Goal: Contribute content: Contribute content

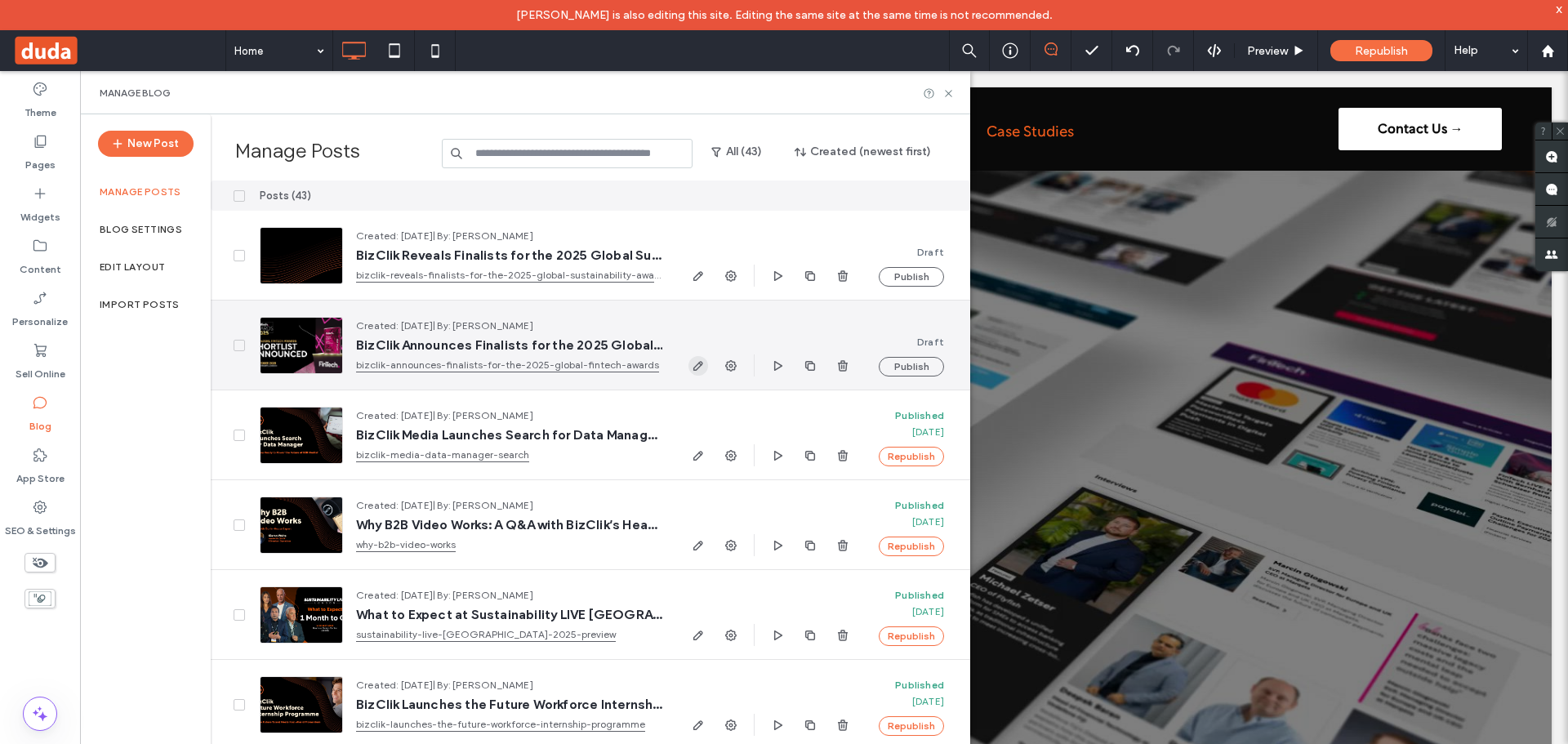
click at [696, 372] on icon "button" at bounding box center [699, 366] width 13 height 13
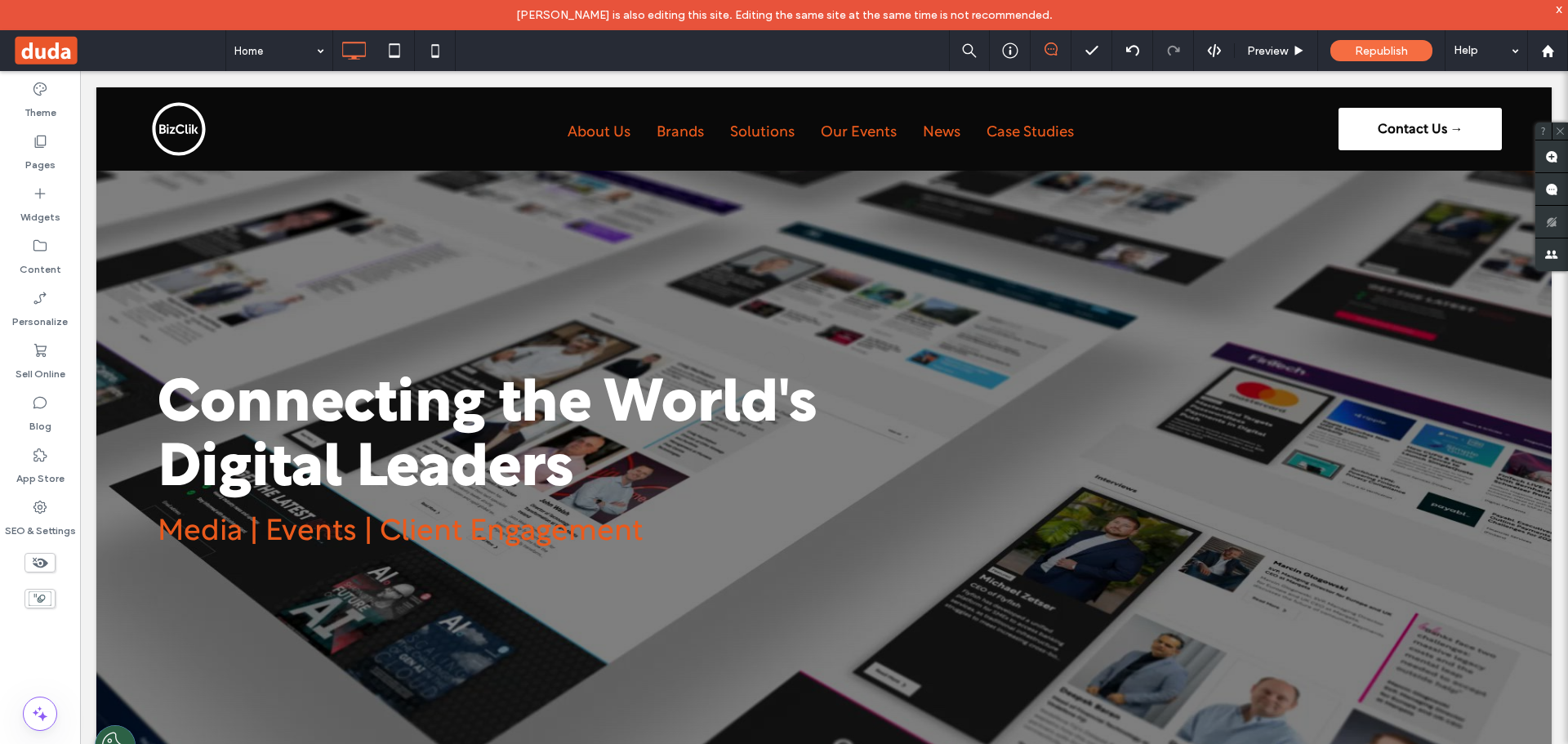
click at [484, 639] on div at bounding box center [784, 372] width 1568 height 744
click at [403, 670] on div at bounding box center [784, 372] width 1568 height 744
select select
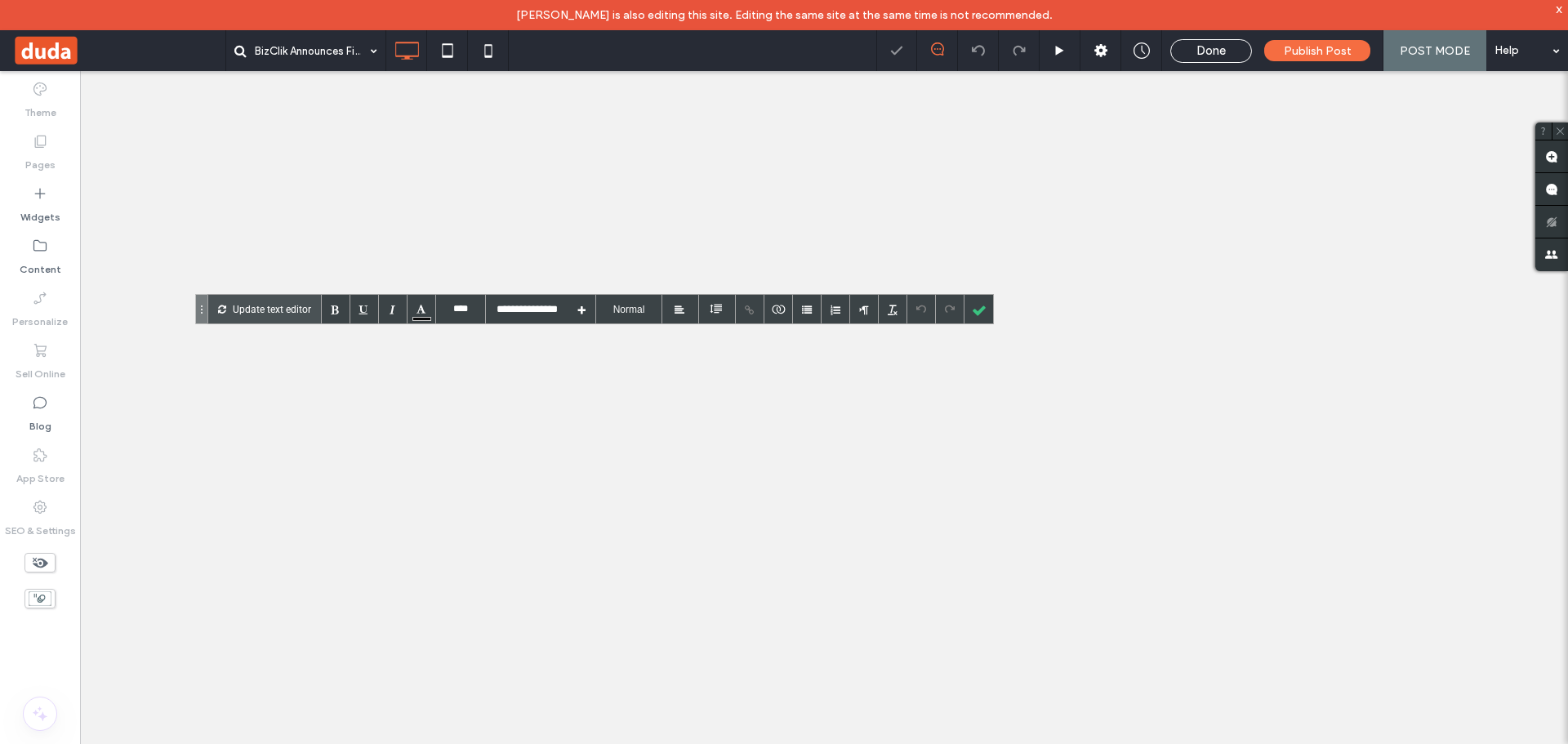
type input "****"
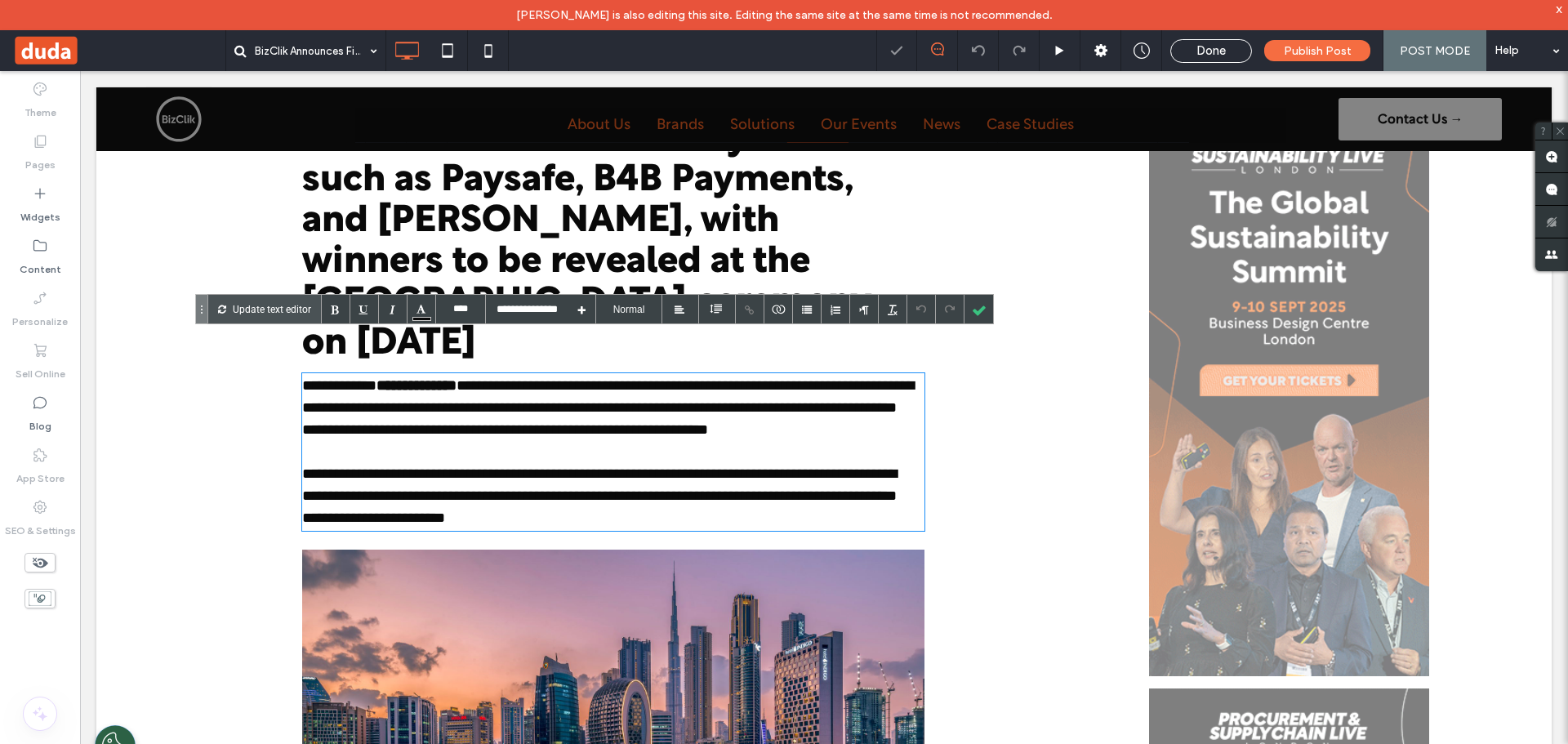
scroll to position [324, 0]
drag, startPoint x: 381, startPoint y: 342, endPoint x: 300, endPoint y: 344, distance: 81.0
click at [332, 306] on div at bounding box center [336, 309] width 29 height 29
click at [979, 305] on div at bounding box center [979, 309] width 29 height 29
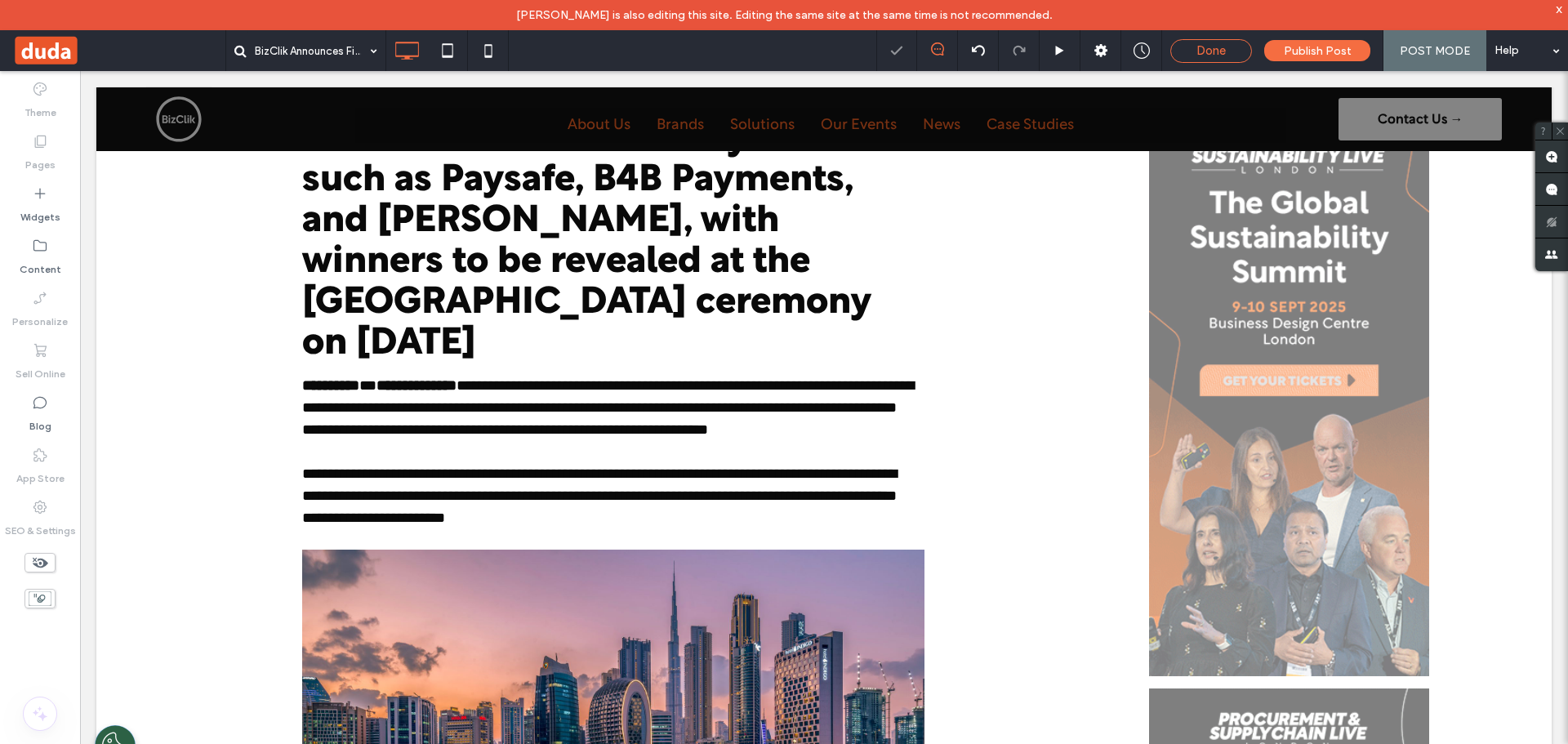
click at [1236, 52] on div "Done" at bounding box center [1210, 50] width 80 height 14
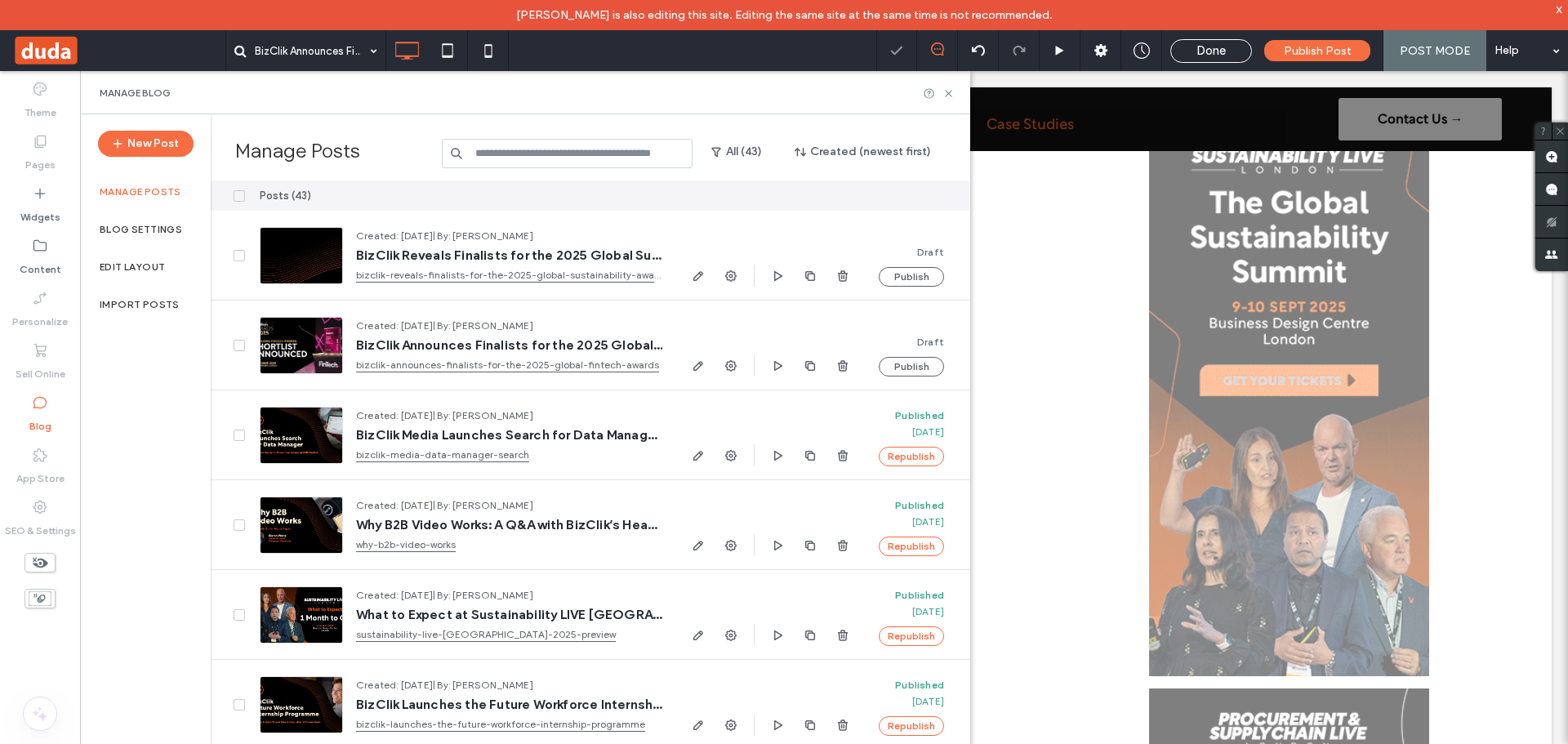
click at [699, 275] on icon "button" at bounding box center [699, 277] width 13 height 13
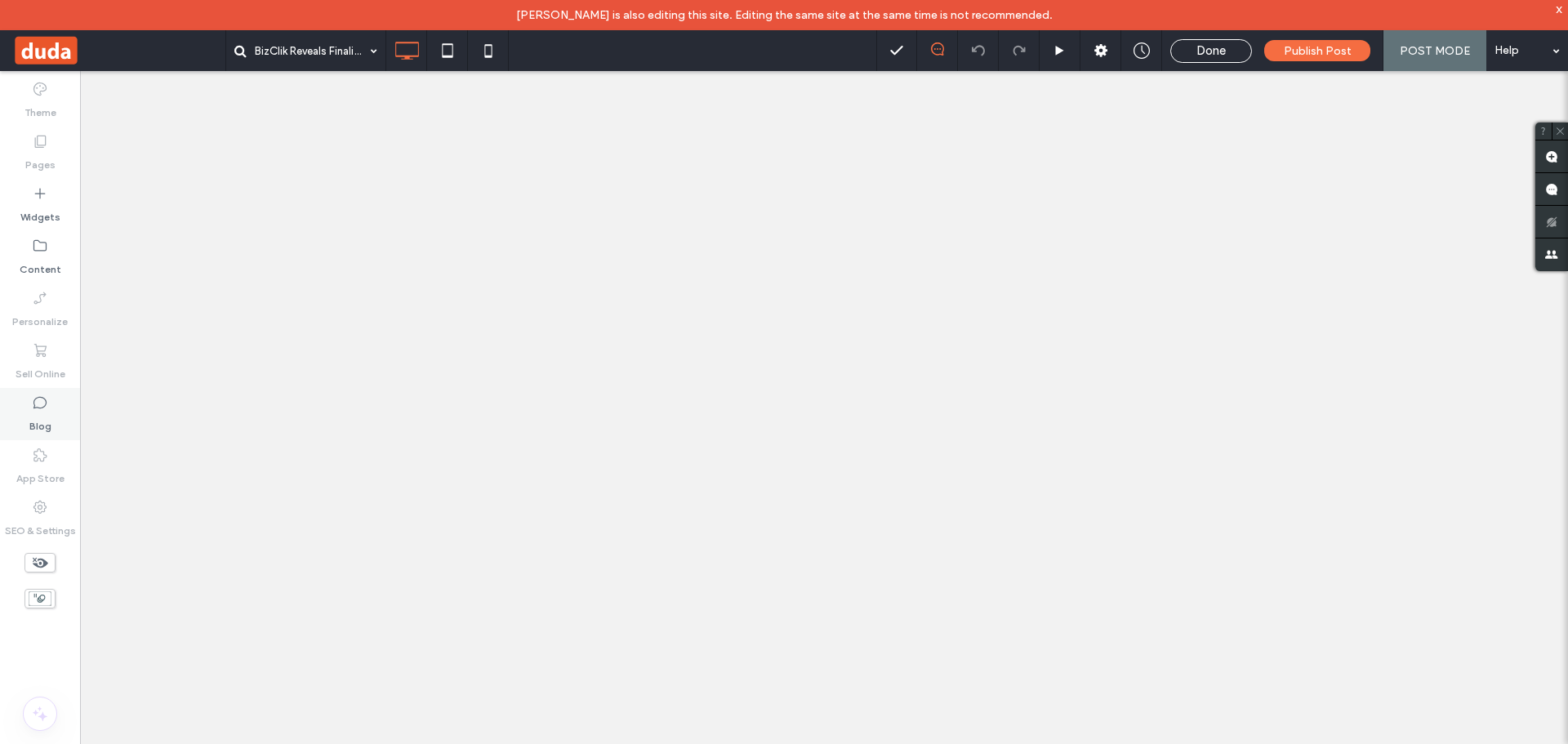
click at [38, 408] on use at bounding box center [40, 403] width 13 height 13
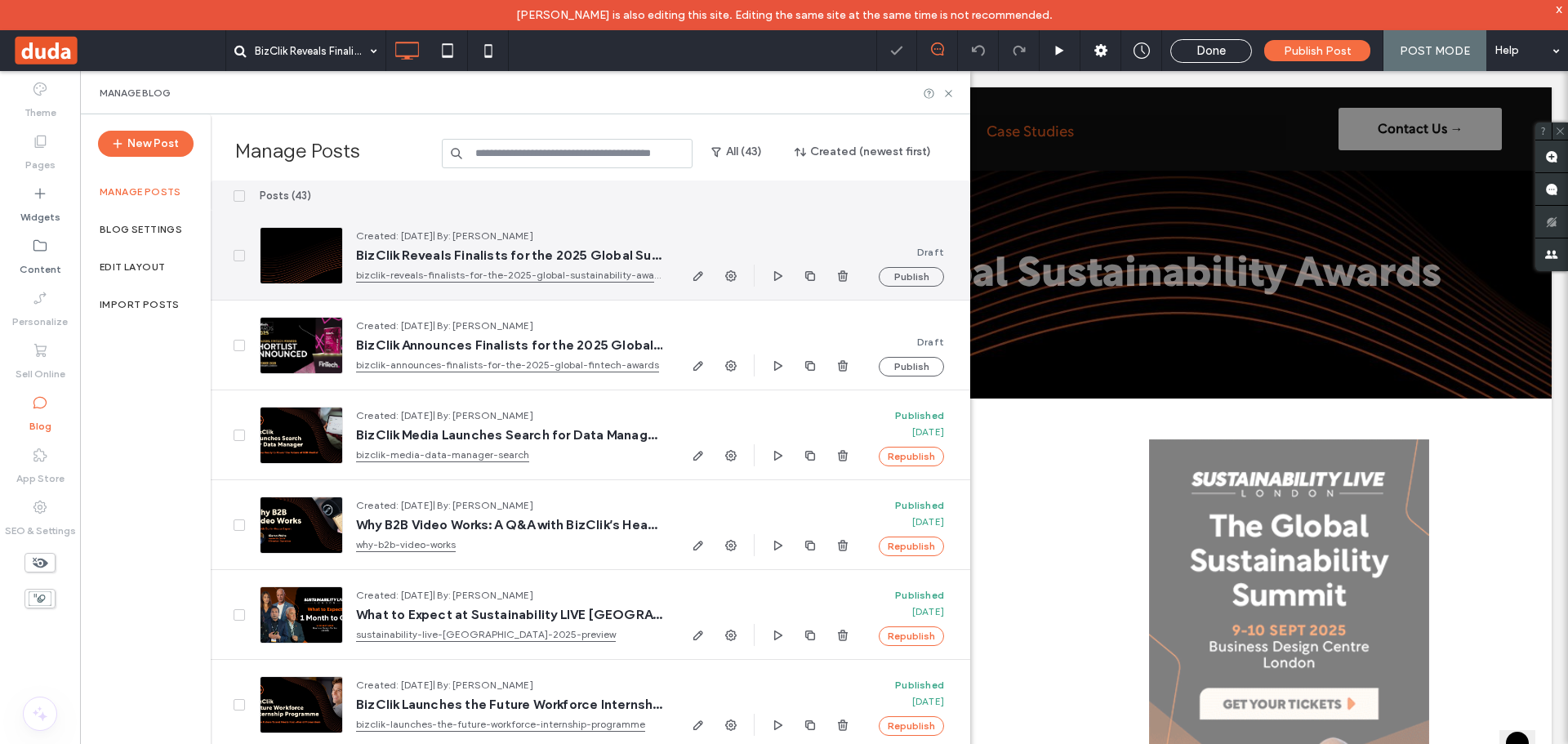
click at [897, 368] on button "Publish" at bounding box center [912, 366] width 66 height 19
click at [725, 276] on icon "button" at bounding box center [731, 277] width 13 height 13
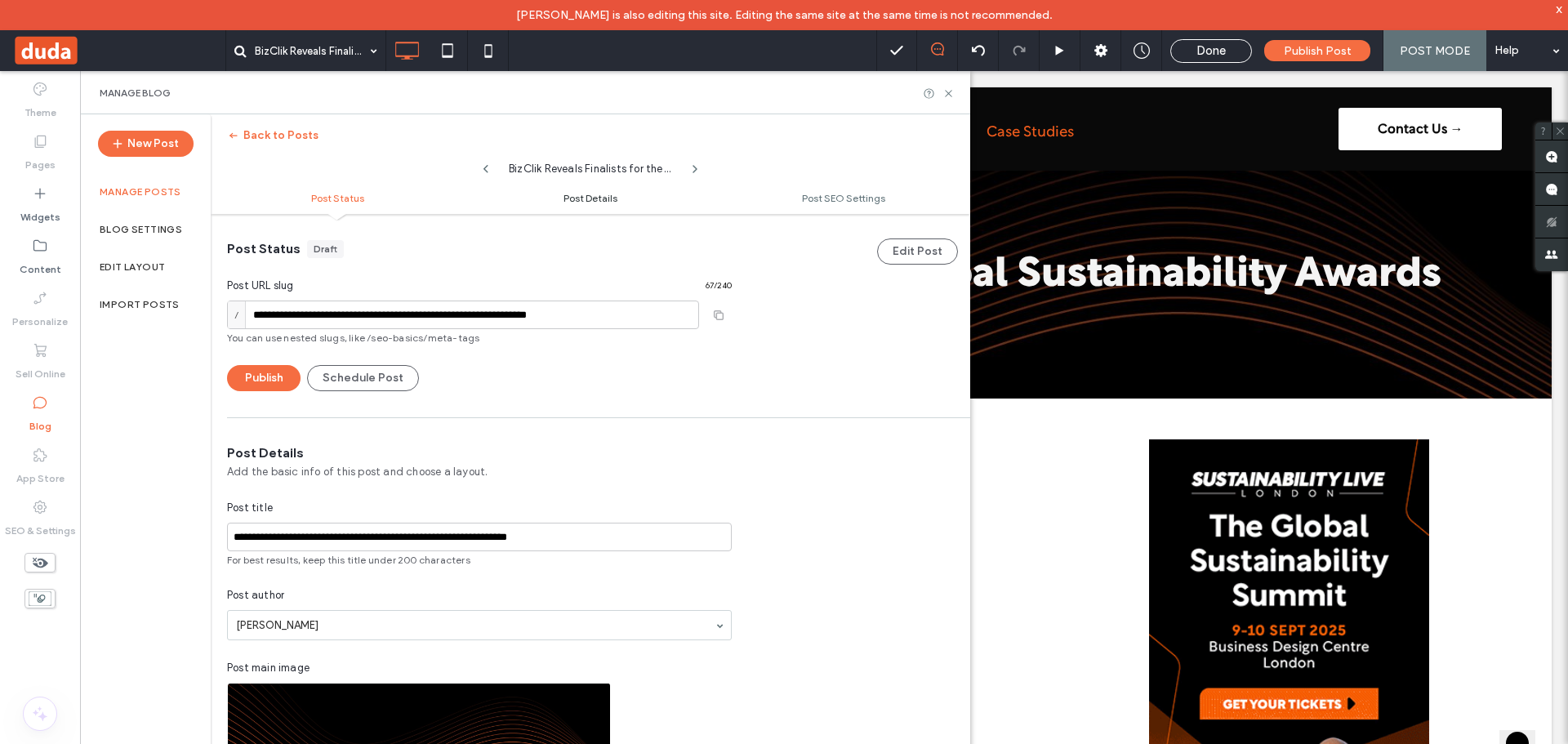
click at [608, 192] on span "Post Details" at bounding box center [591, 198] width 54 height 13
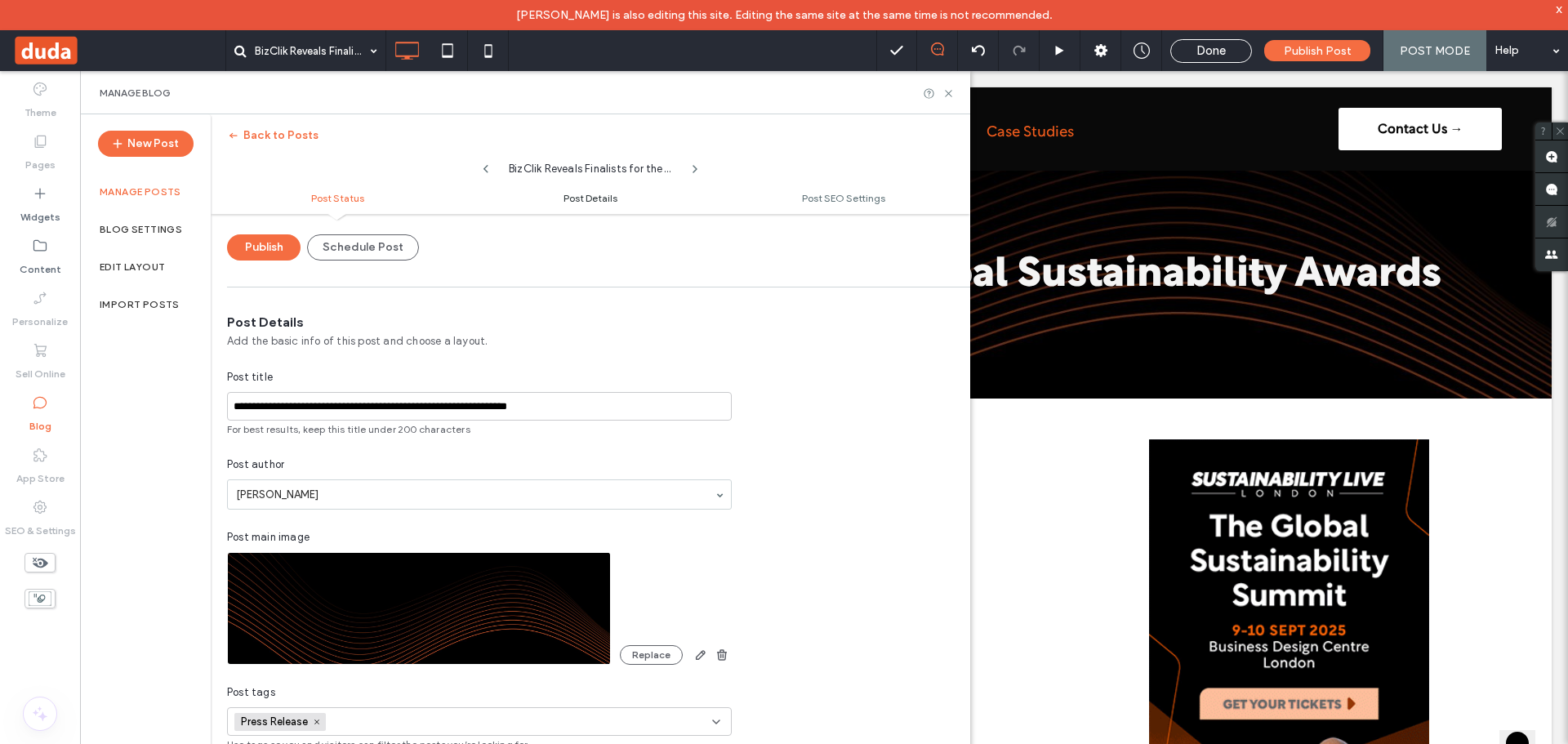
scroll to position [230, 0]
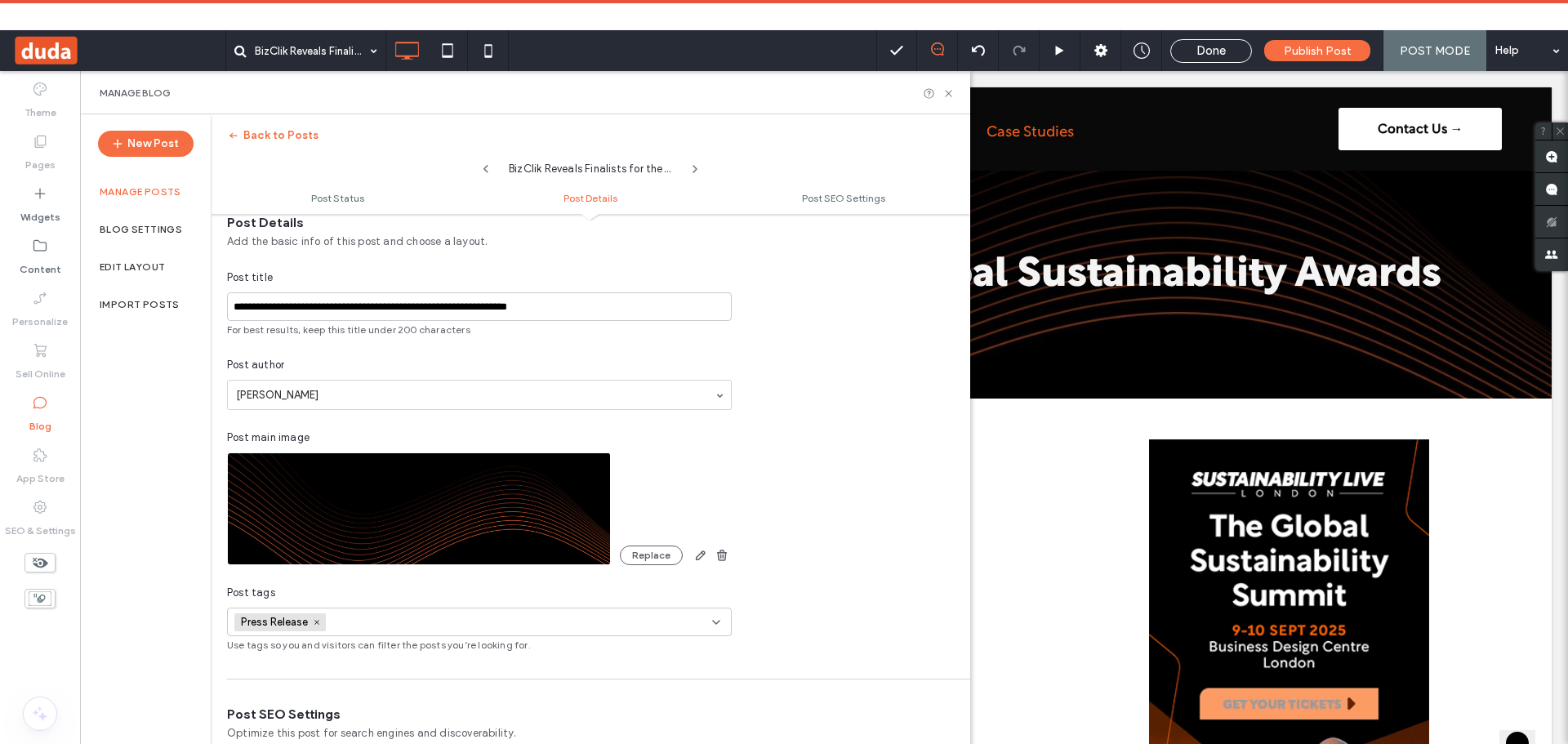
click at [803, 186] on ul "Post Status Post Details Post SEO Settings" at bounding box center [591, 198] width 759 height 33
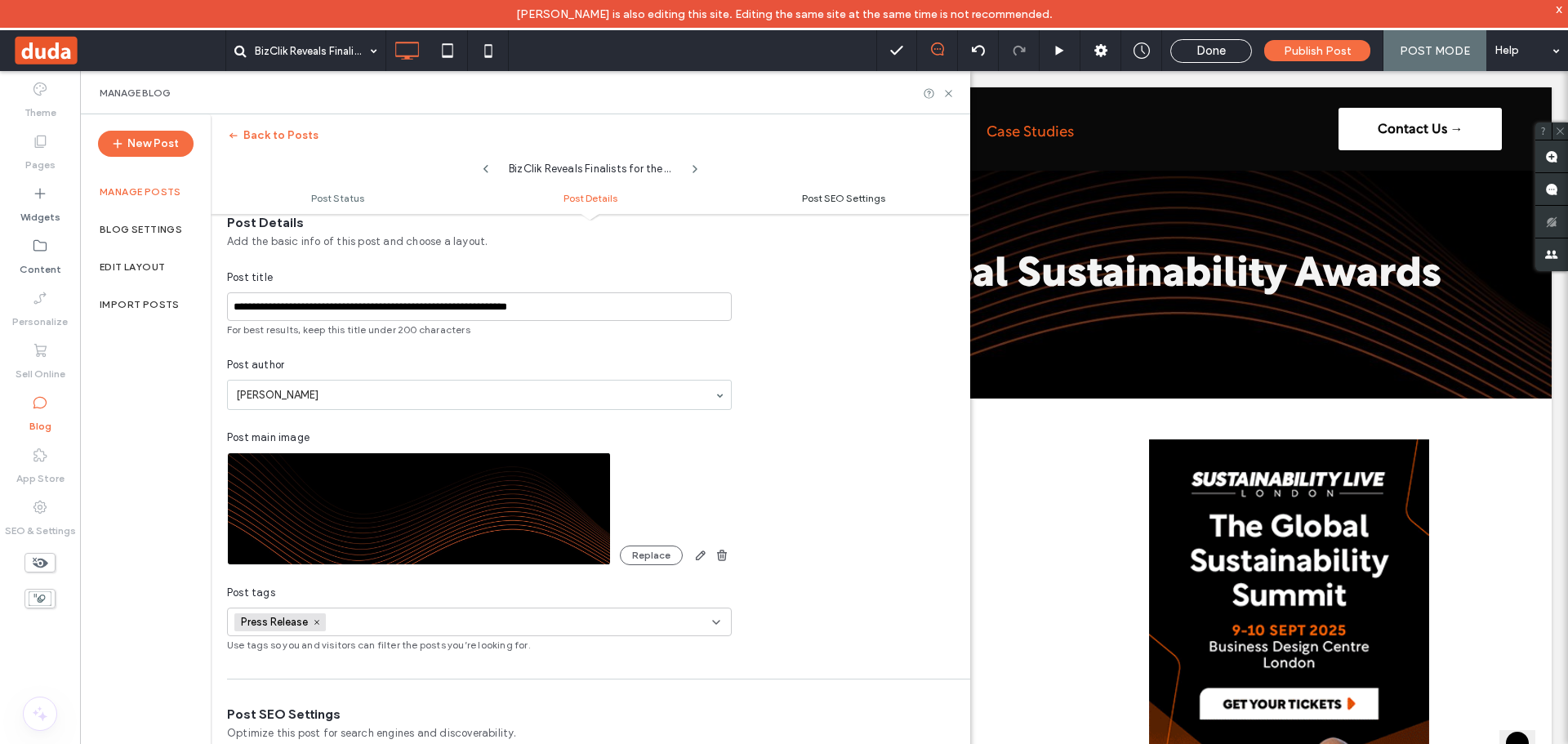
click at [796, 195] on link "Post SEO Settings" at bounding box center [843, 198] width 253 height 13
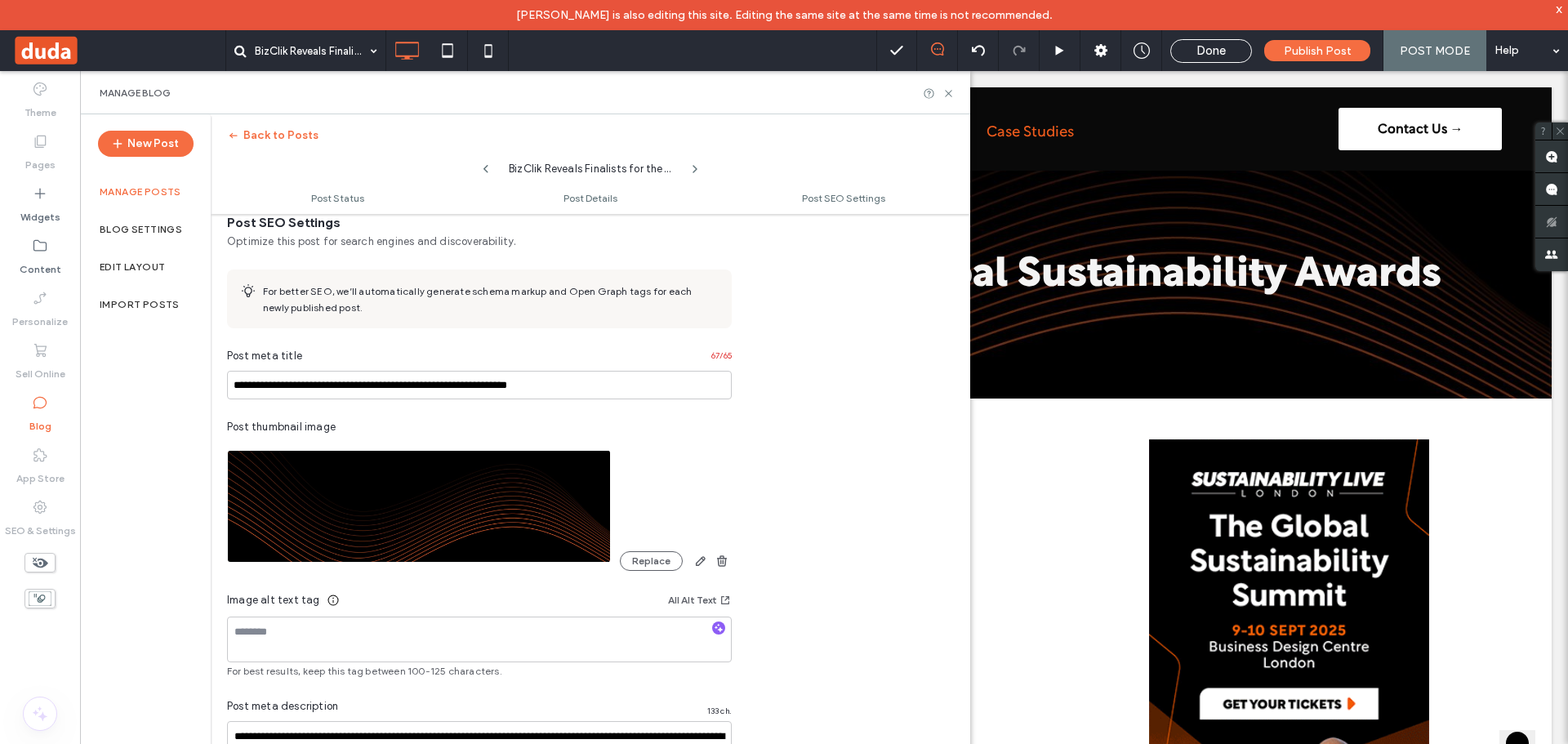
scroll to position [722, 0]
click at [332, 195] on span "Post Status" at bounding box center [337, 198] width 53 height 13
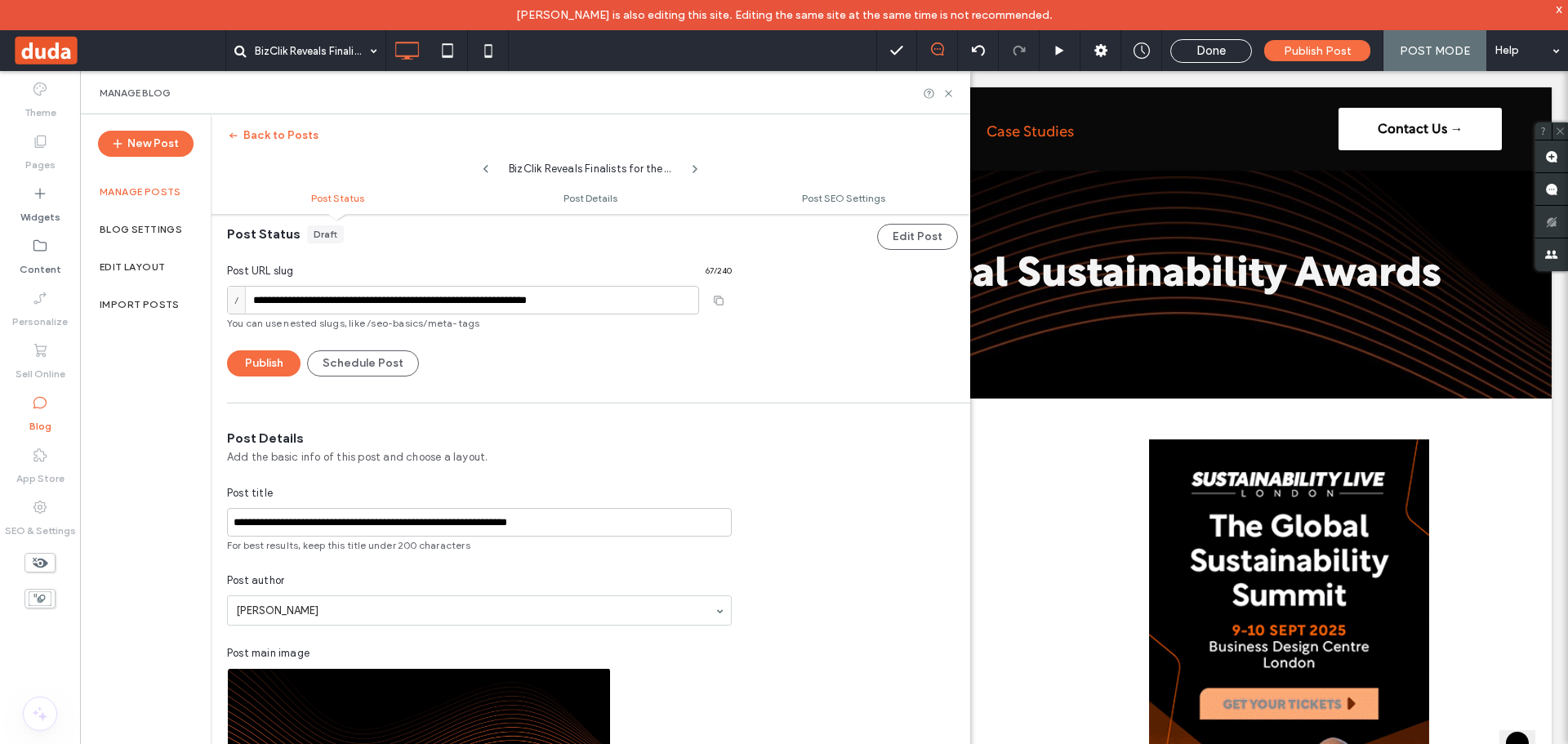
scroll to position [0, 0]
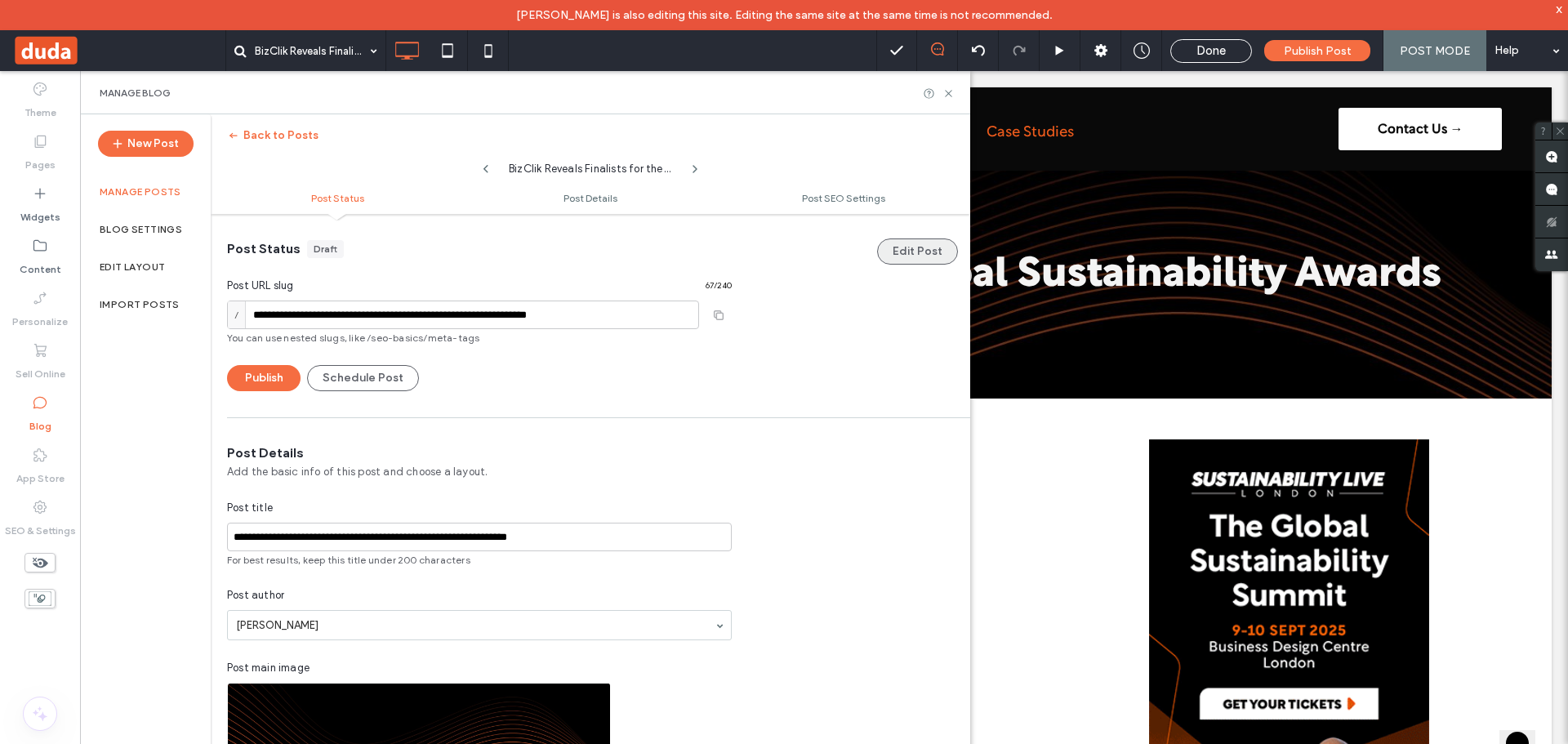
click at [918, 253] on button "Edit Post" at bounding box center [917, 251] width 81 height 26
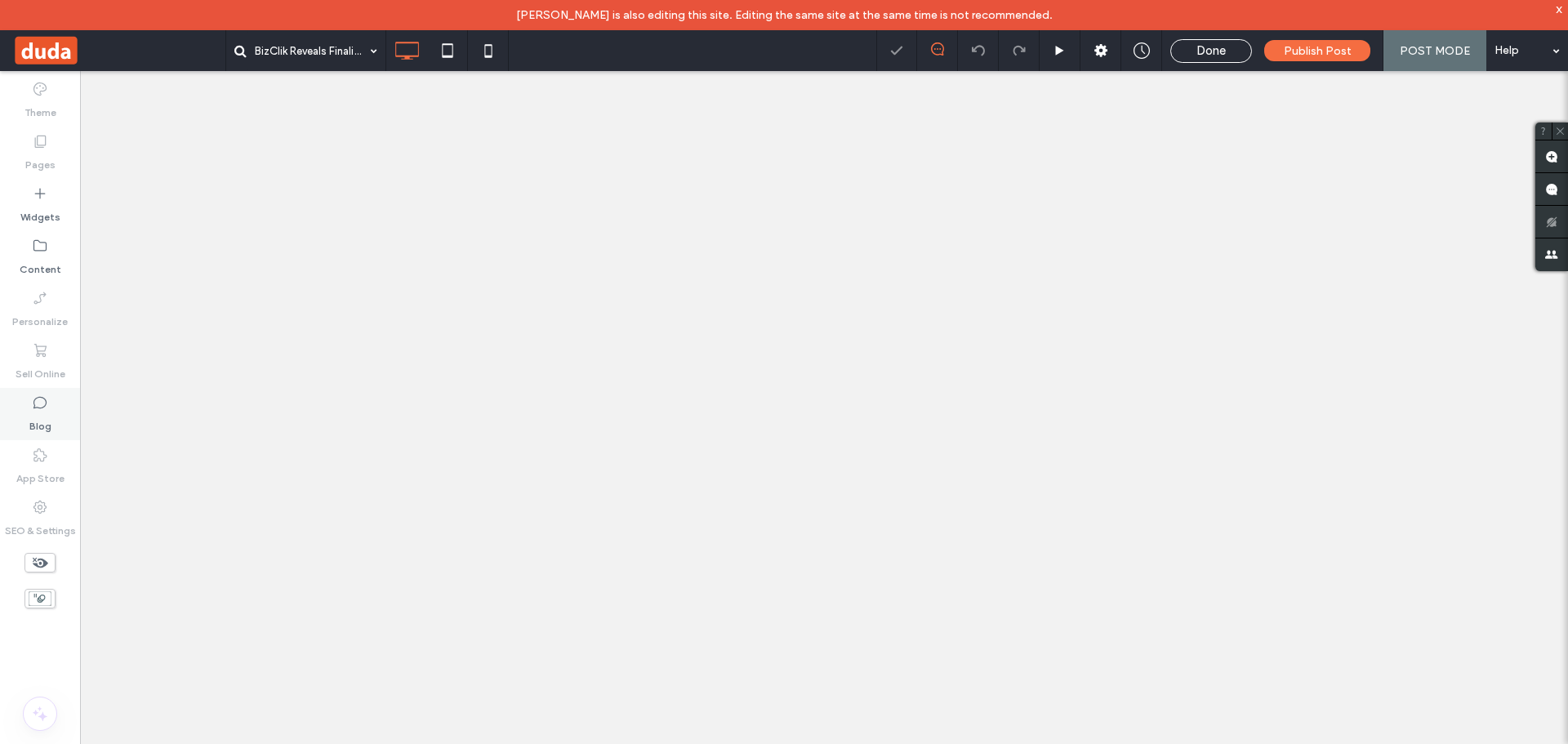
click at [40, 402] on icon at bounding box center [40, 402] width 16 height 16
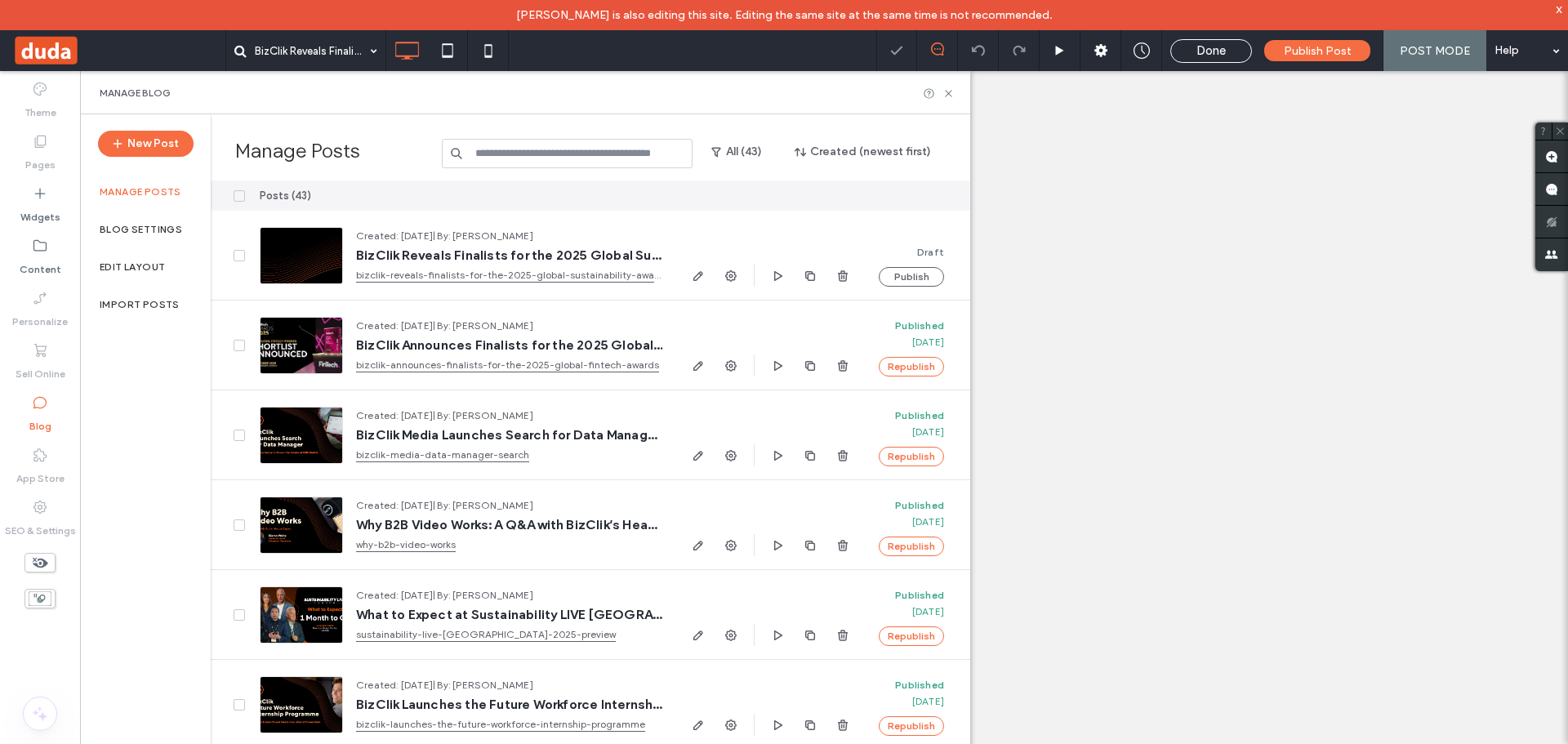
click at [50, 415] on label "Blog" at bounding box center [40, 422] width 22 height 23
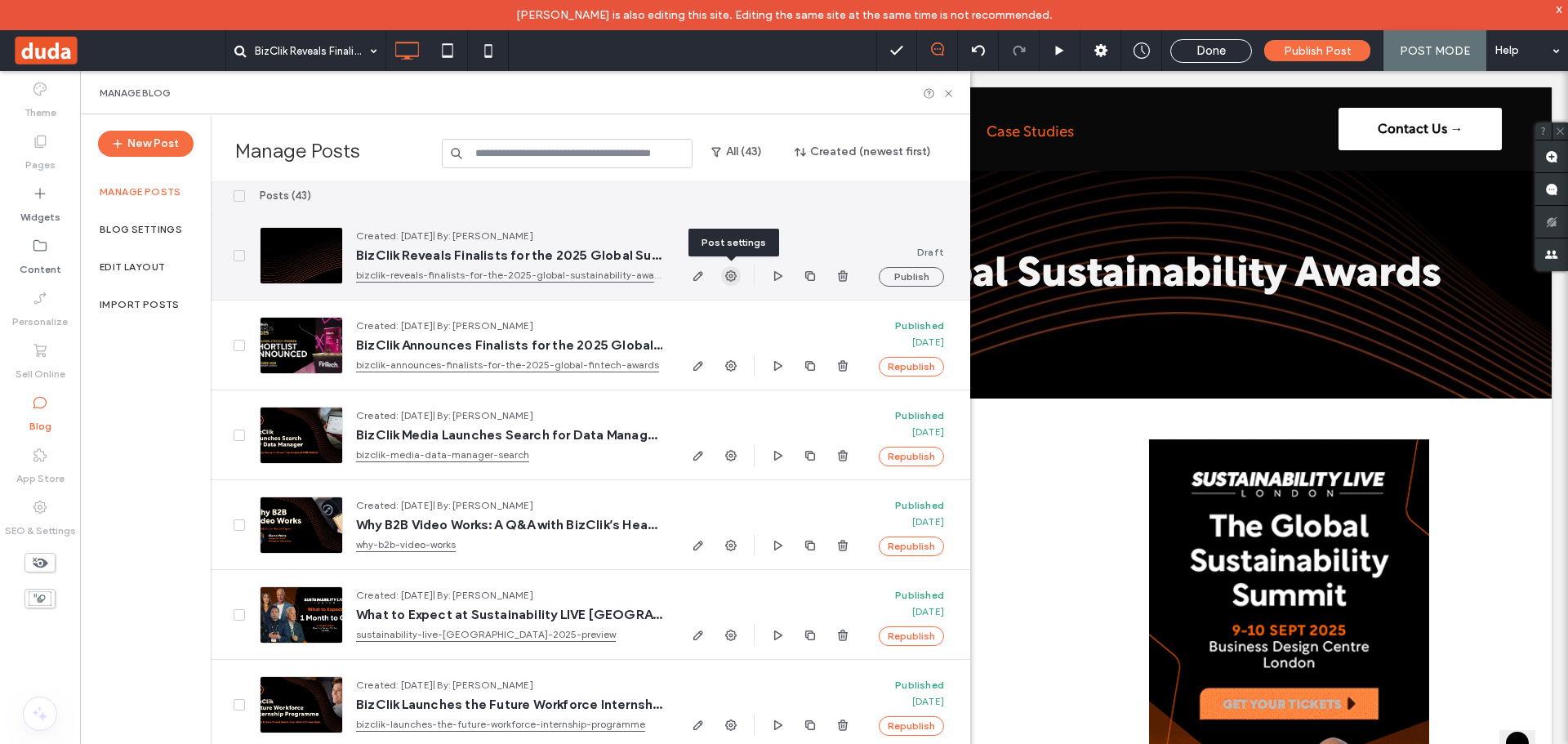
click at [729, 276] on icon "button" at bounding box center [731, 277] width 13 height 13
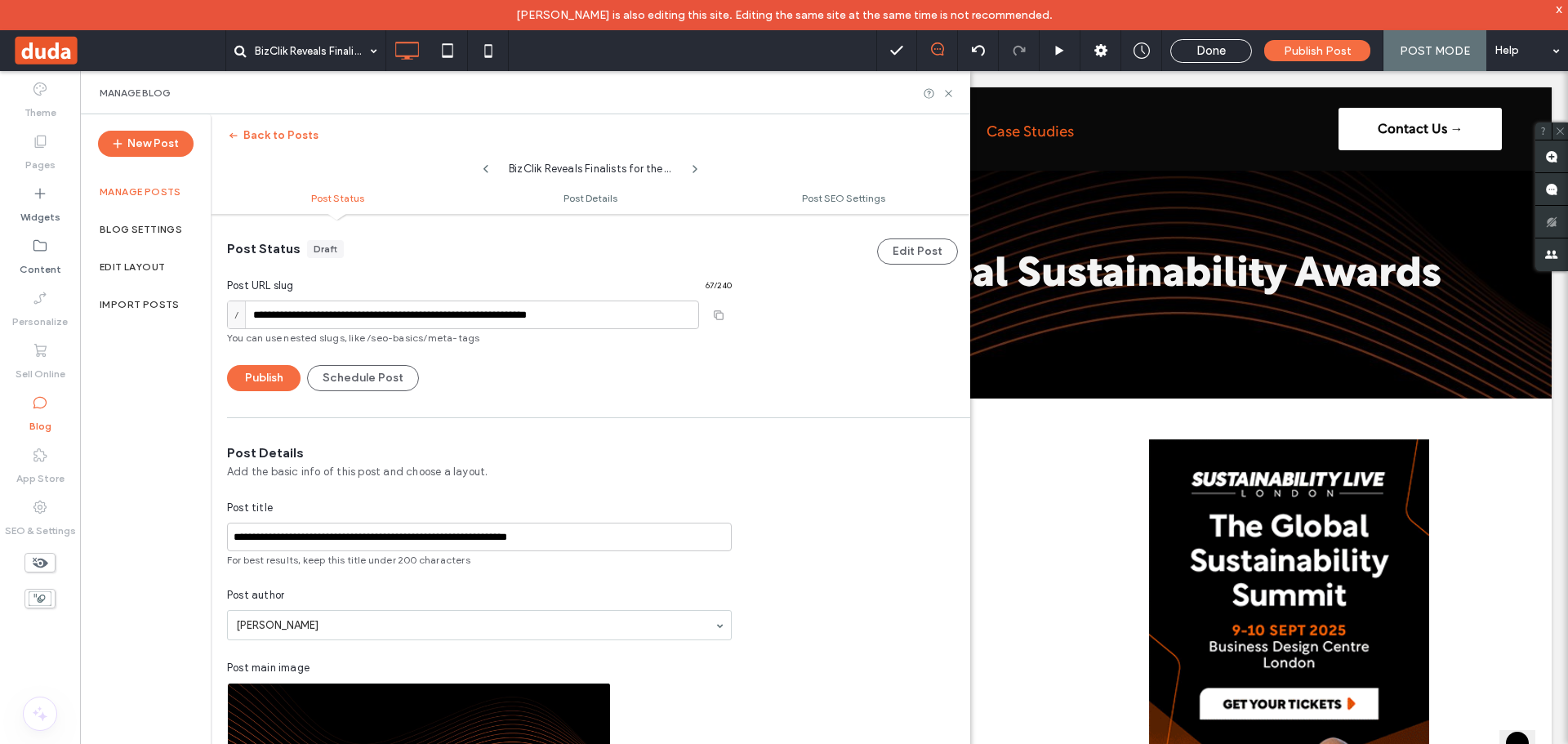
click at [956, 93] on div "Manage Blog" at bounding box center [525, 93] width 890 height 43
click at [950, 93] on use at bounding box center [948, 93] width 7 height 7
